Goal: Task Accomplishment & Management: Manage account settings

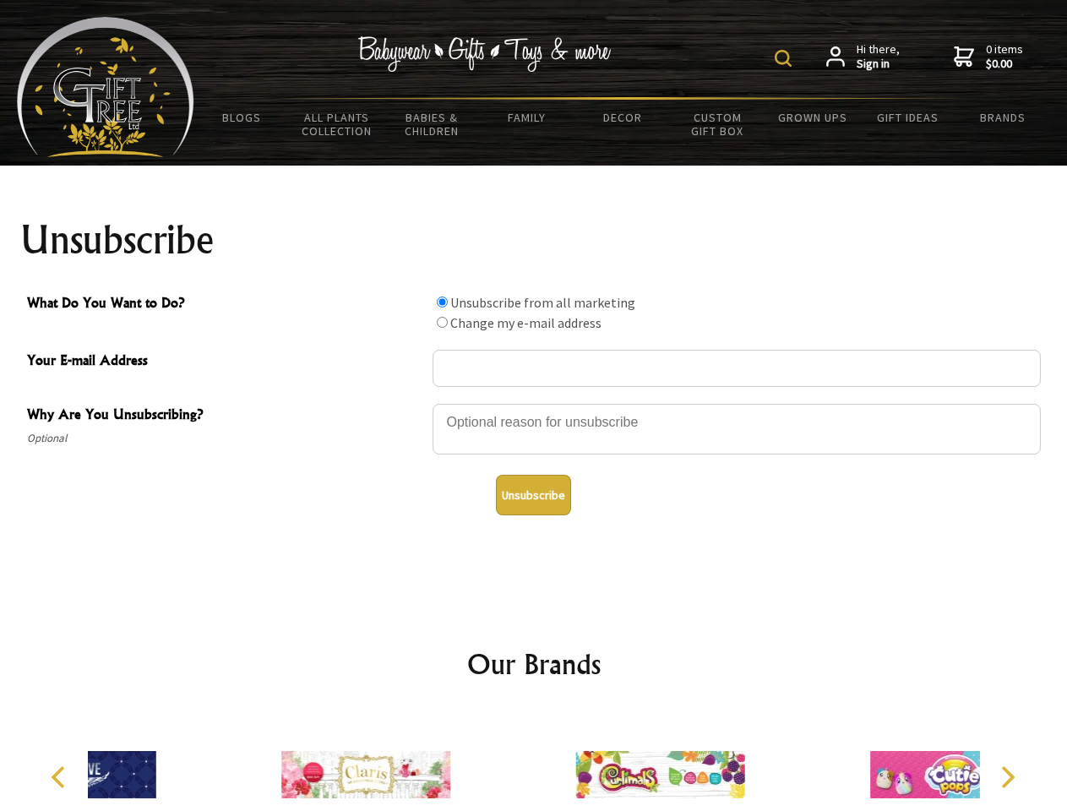
click at [786, 58] on img at bounding box center [783, 58] width 17 height 17
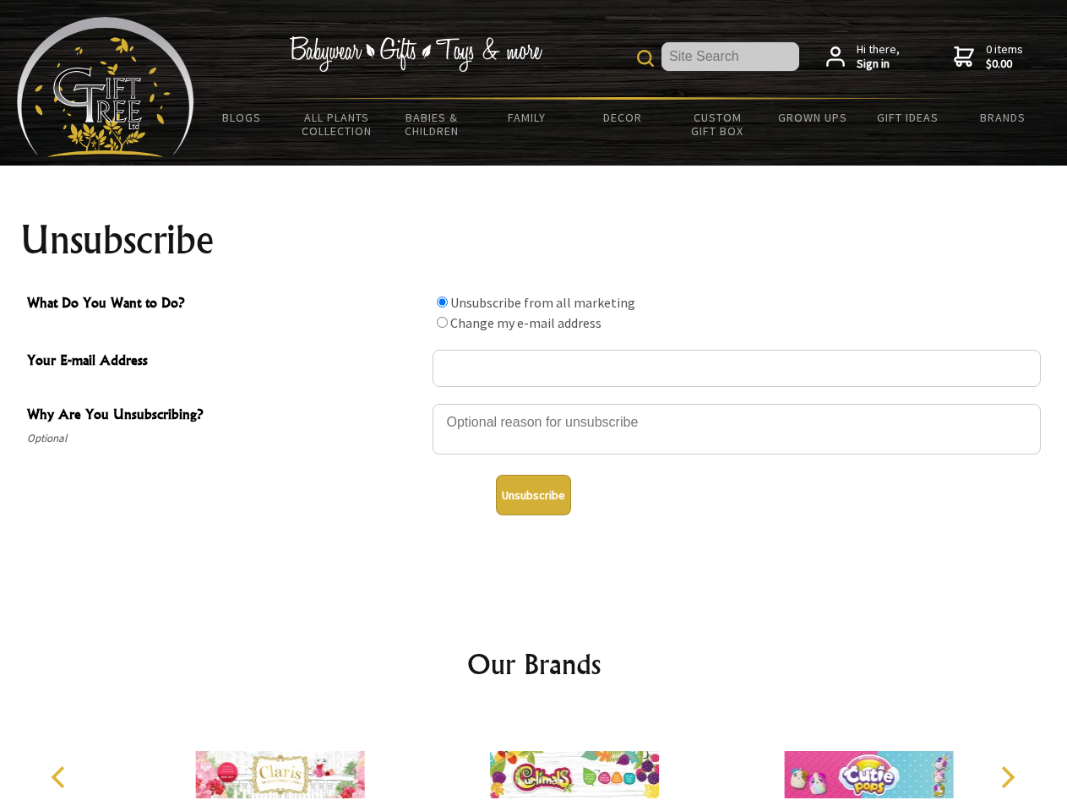
click at [534, 403] on div at bounding box center [737, 431] width 608 height 59
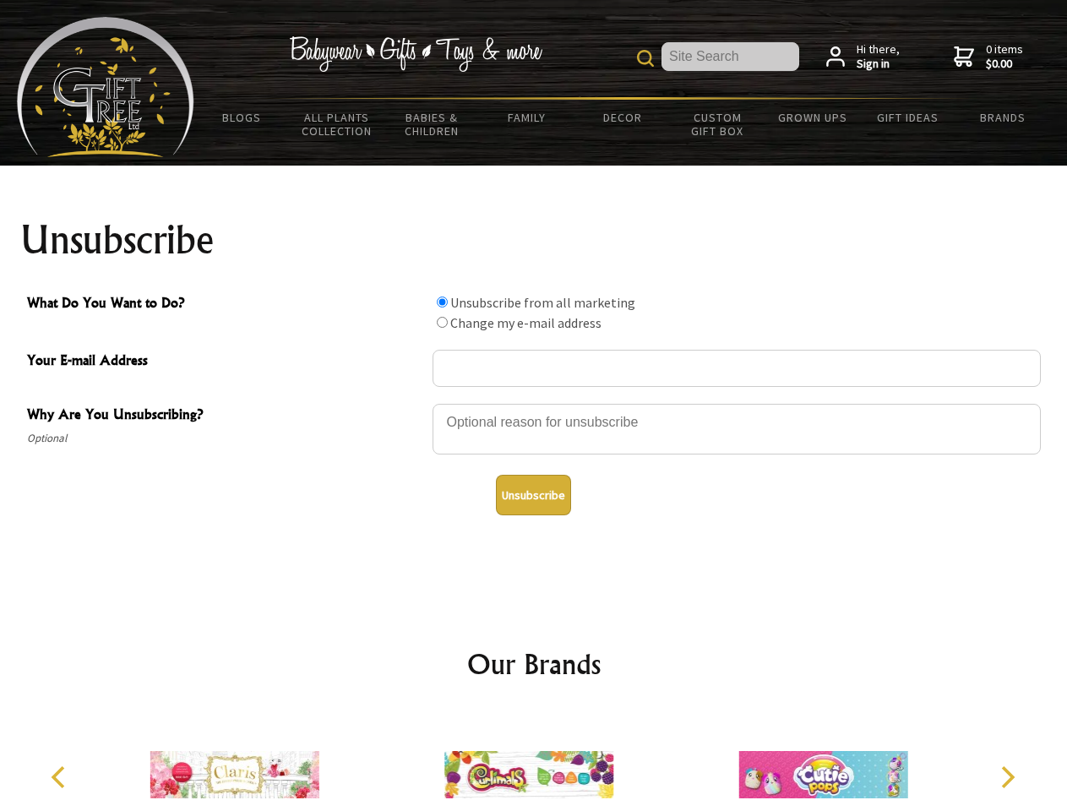
click at [442, 302] on input "What Do You Want to Do?" at bounding box center [442, 302] width 11 height 11
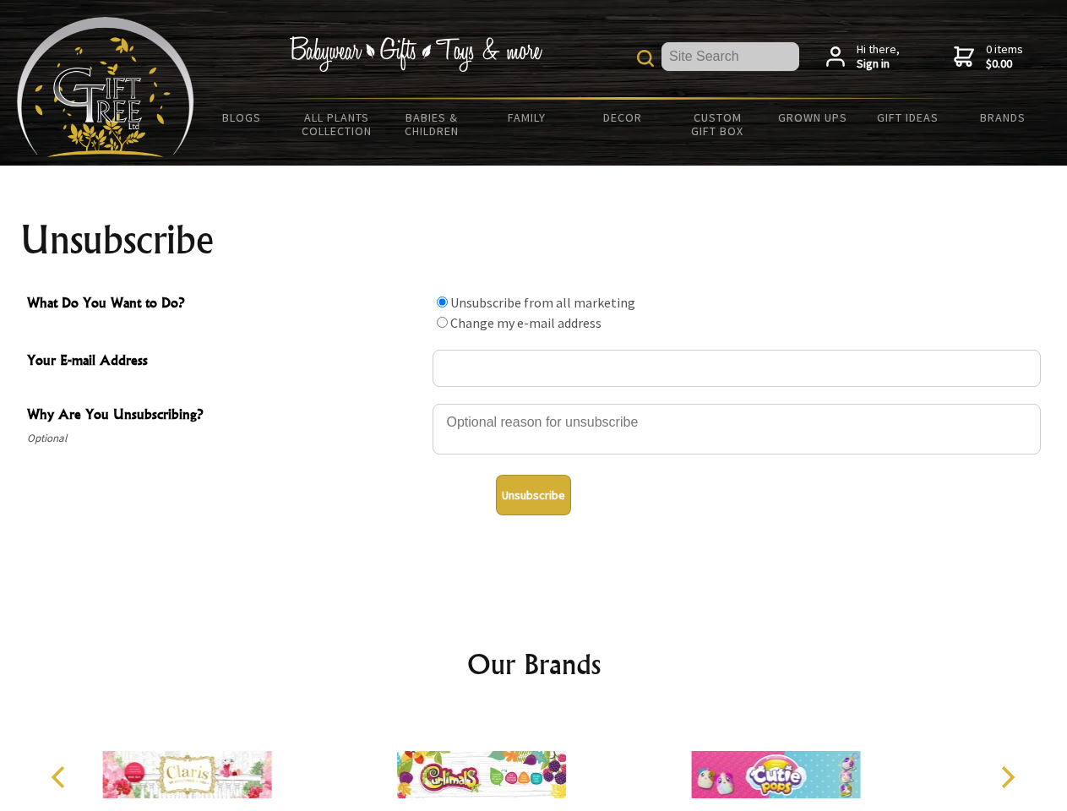
click at [442, 322] on input "What Do You Want to Do?" at bounding box center [442, 322] width 11 height 11
radio input "true"
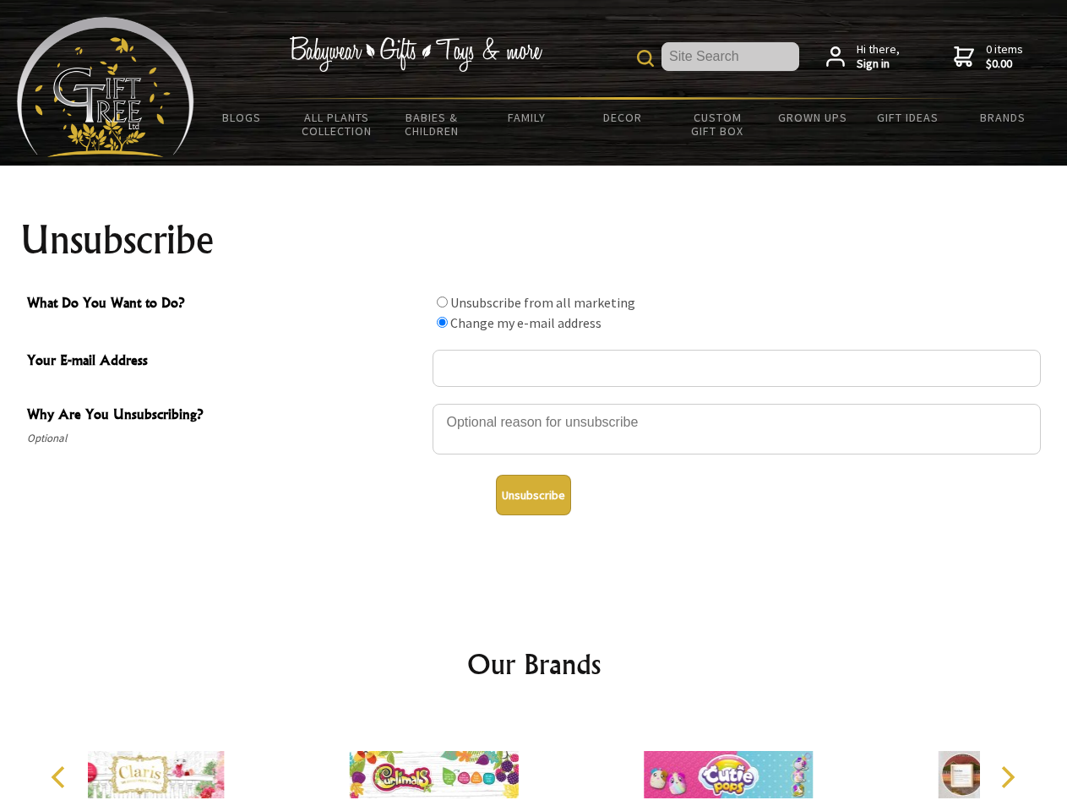
click at [533, 495] on button "Unsubscribe" at bounding box center [533, 495] width 75 height 41
click at [61, 777] on icon "Previous" at bounding box center [60, 777] width 22 height 22
click at [1007, 777] on icon "Next" at bounding box center [1006, 777] width 22 height 22
